Goal: Information Seeking & Learning: Understand process/instructions

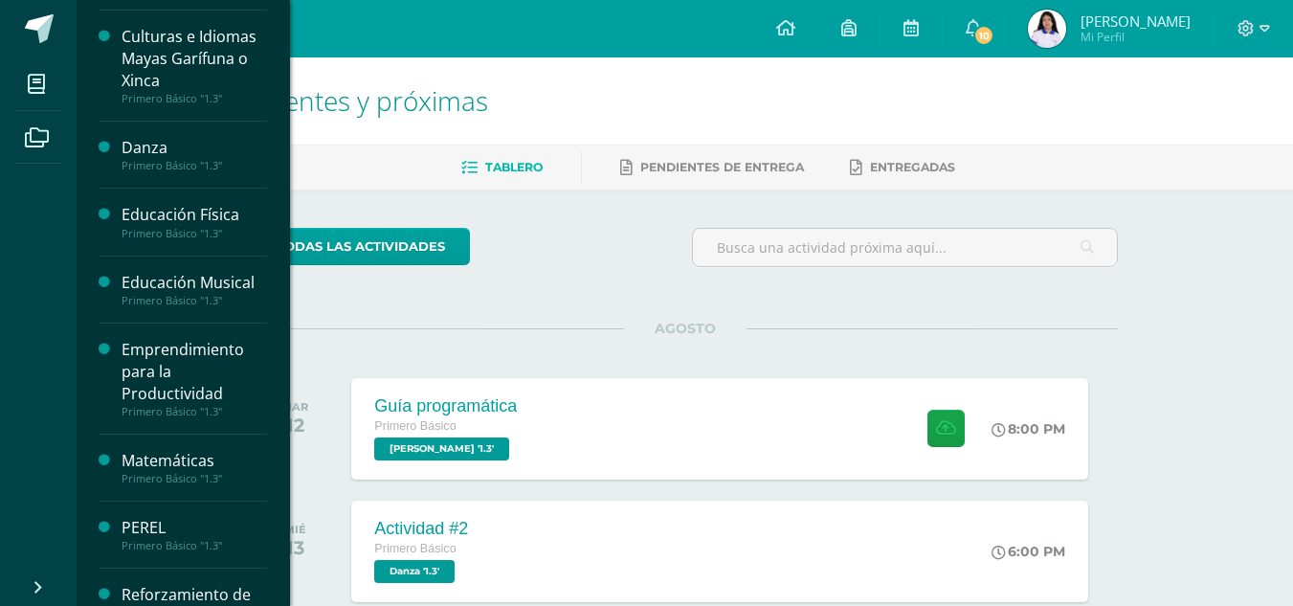
scroll to position [385, 0]
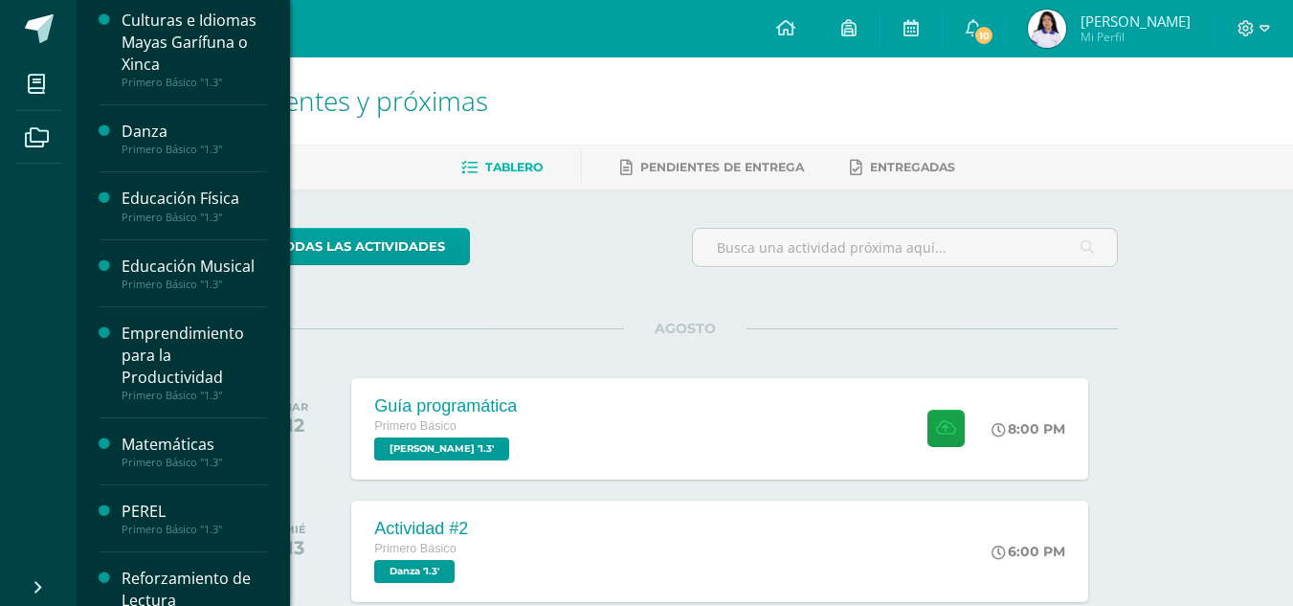
click at [169, 452] on div "Matemáticas" at bounding box center [194, 444] width 145 height 22
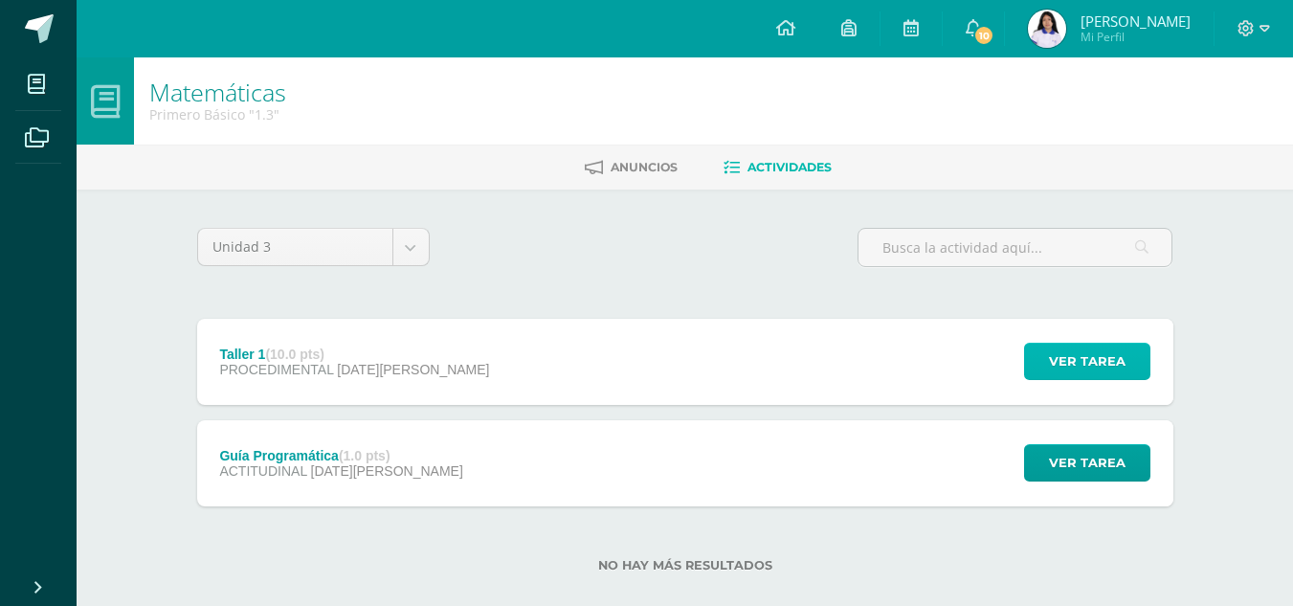
click at [1075, 364] on span "Ver tarea" at bounding box center [1087, 361] width 77 height 35
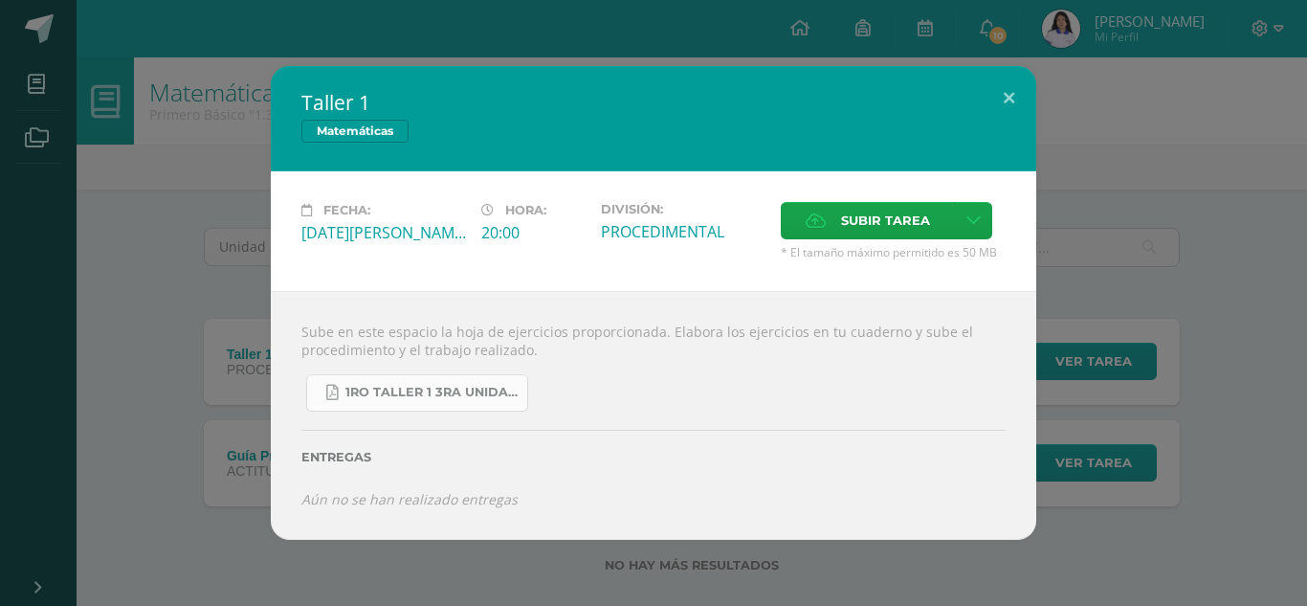
click at [449, 384] on link "1ro taller 1 3ra unidad.pdf" at bounding box center [417, 392] width 222 height 37
